Goal: Navigation & Orientation: Find specific page/section

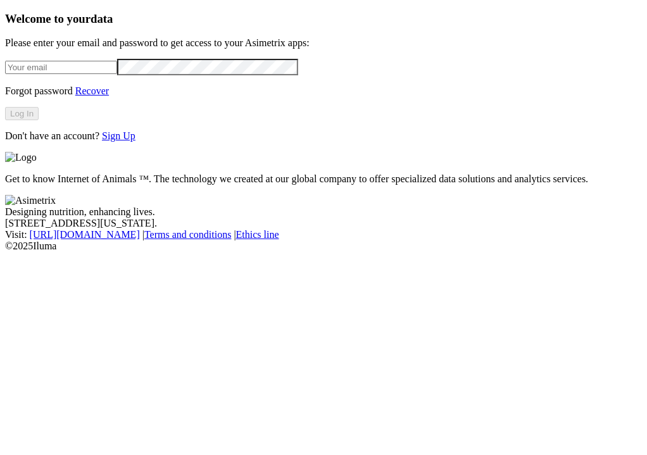
click at [104, 74] on input "email" at bounding box center [61, 67] width 112 height 13
type input "[PERSON_NAME][EMAIL_ADDRESS][PERSON_NAME][DOMAIN_NAME]"
click at [39, 120] on button "Log In" at bounding box center [22, 113] width 34 height 13
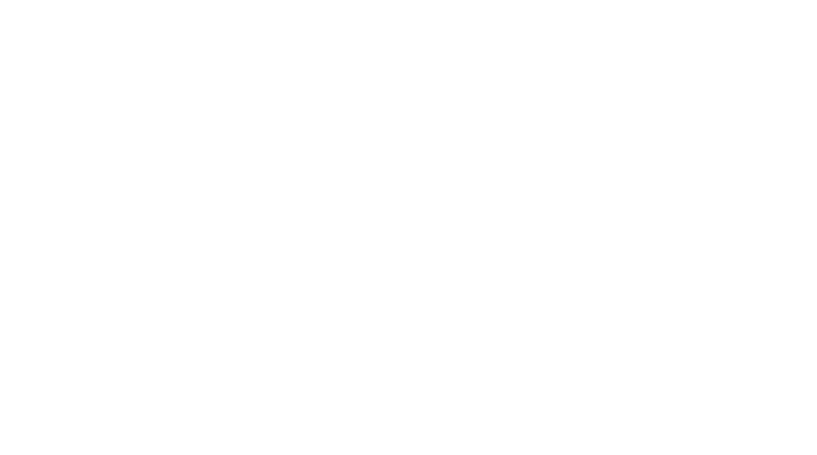
type input "PONE"
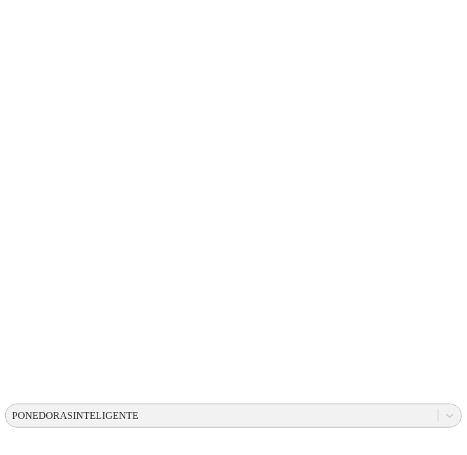
scroll to position [125, 0]
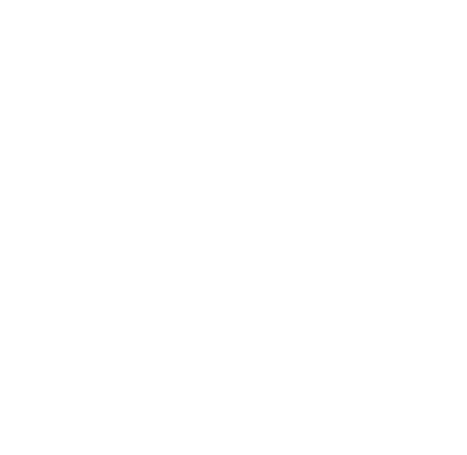
scroll to position [125, 0]
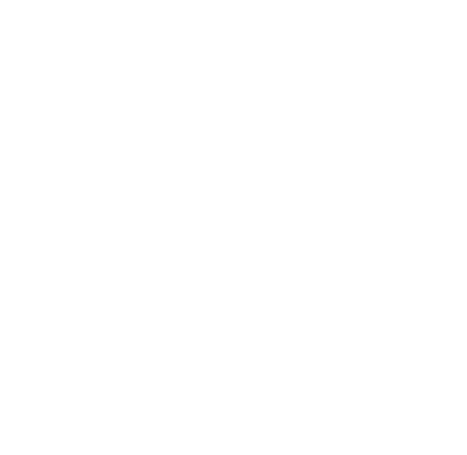
scroll to position [125, 0]
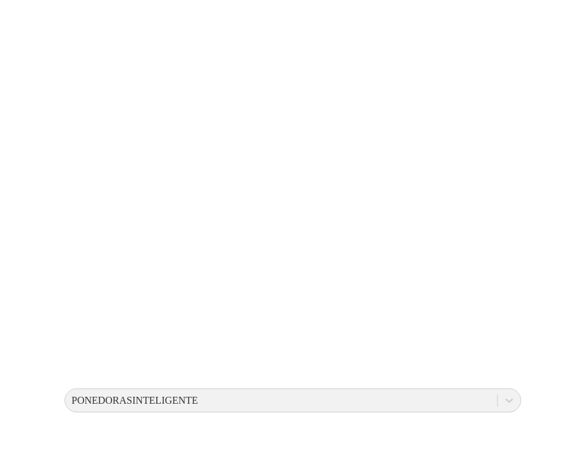
scroll to position [24, 0]
